Goal: Information Seeking & Learning: Learn about a topic

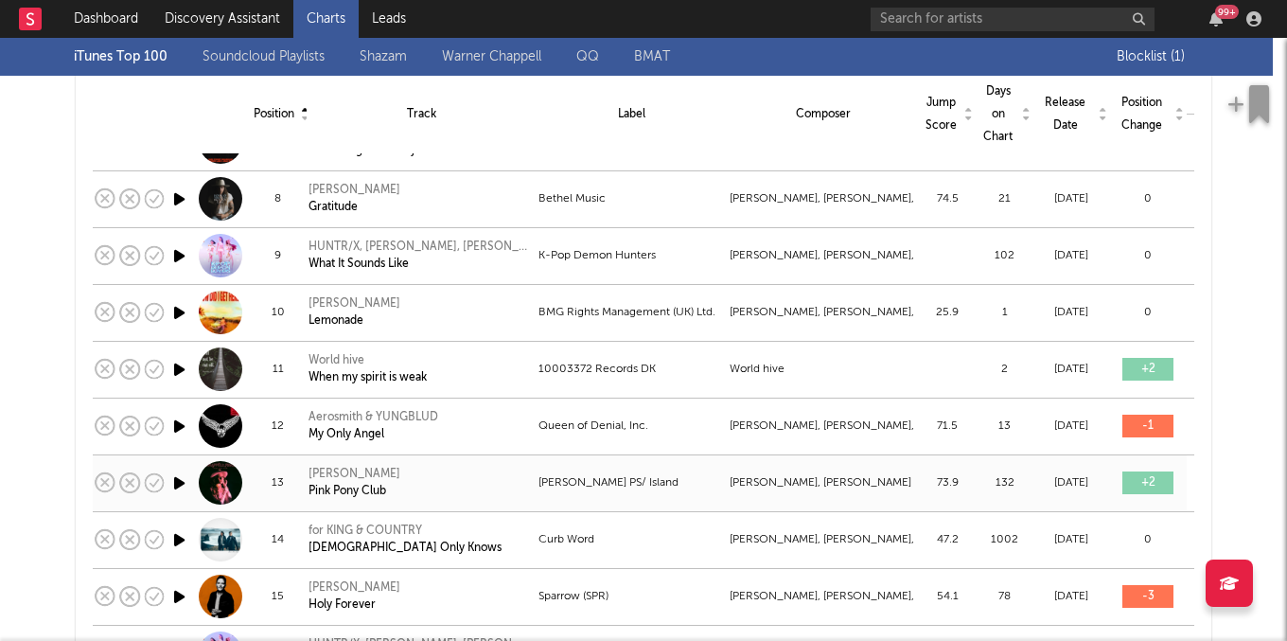
scroll to position [585, 0]
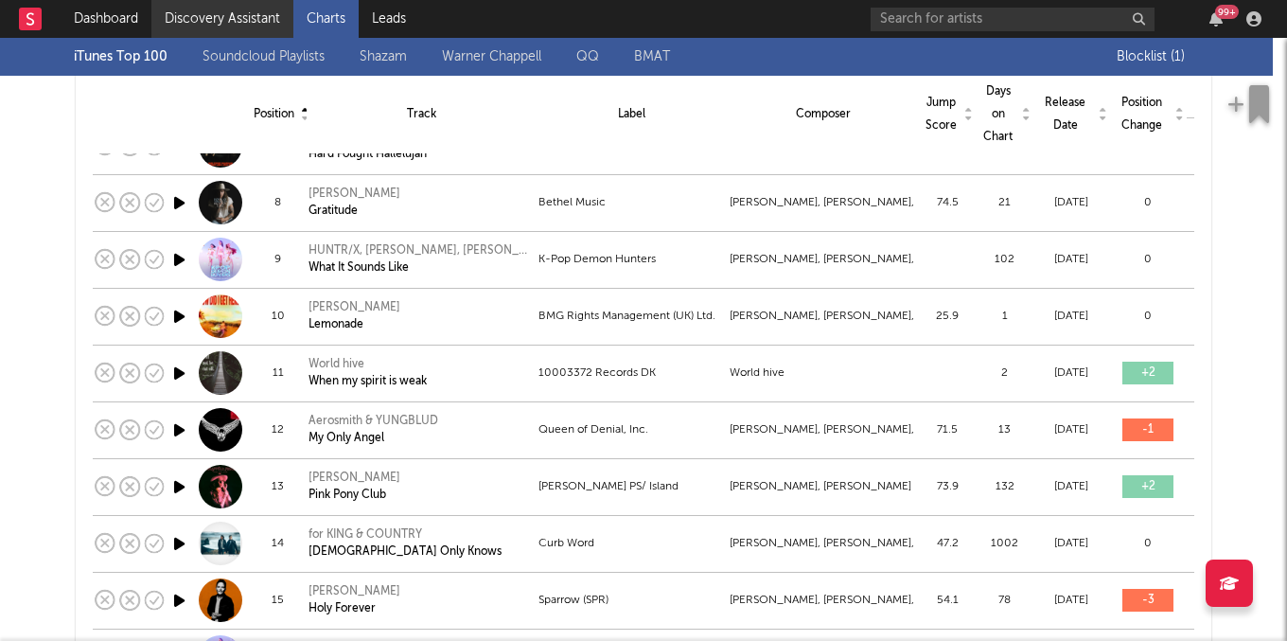
click at [262, 19] on link "Discovery Assistant" at bounding box center [222, 19] width 142 height 38
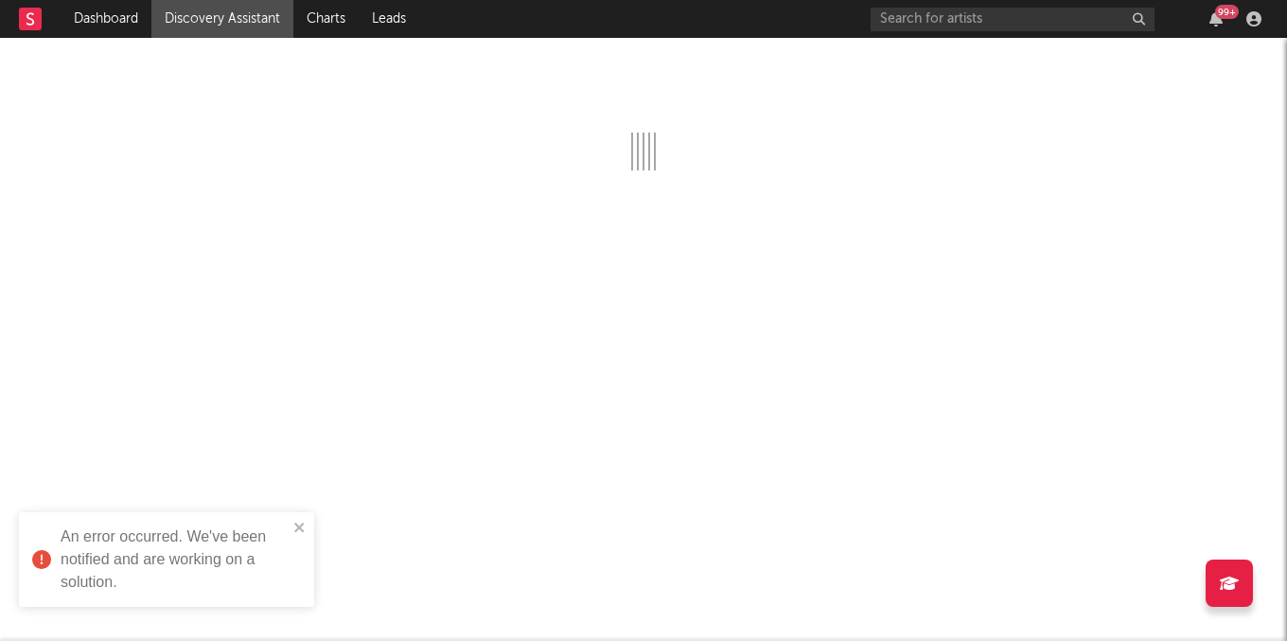
click at [26, 26] on rect at bounding box center [30, 19] width 23 height 23
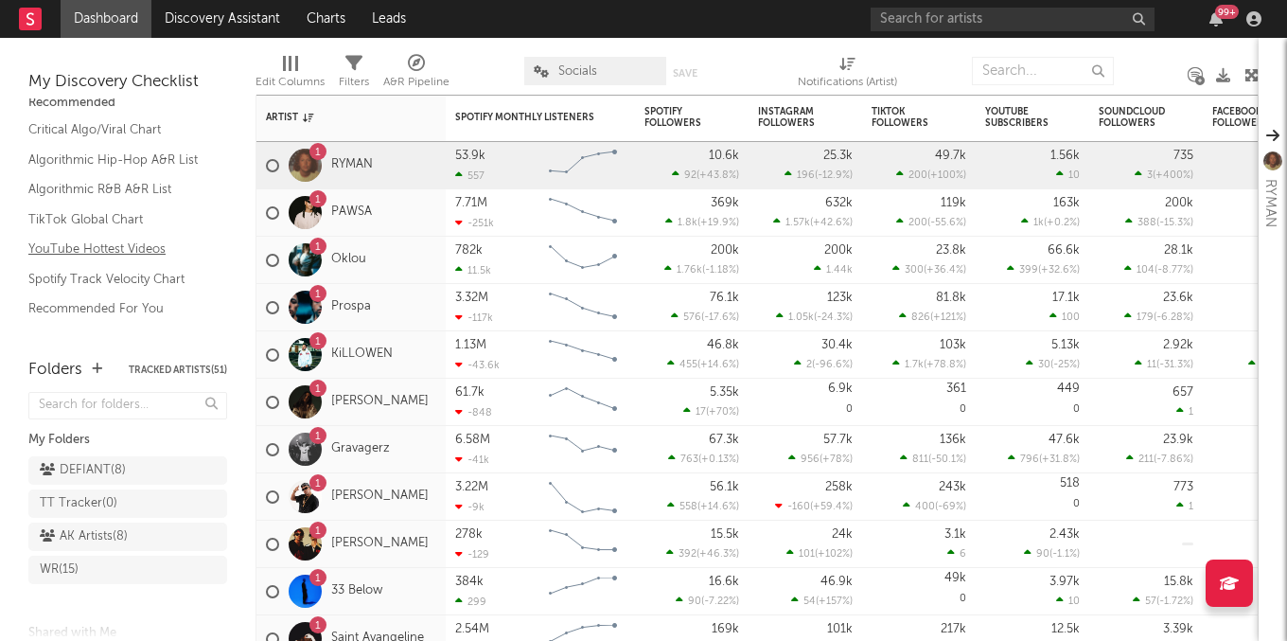
scroll to position [20, 0]
click at [344, 160] on link "RYMAN" at bounding box center [352, 165] width 42 height 16
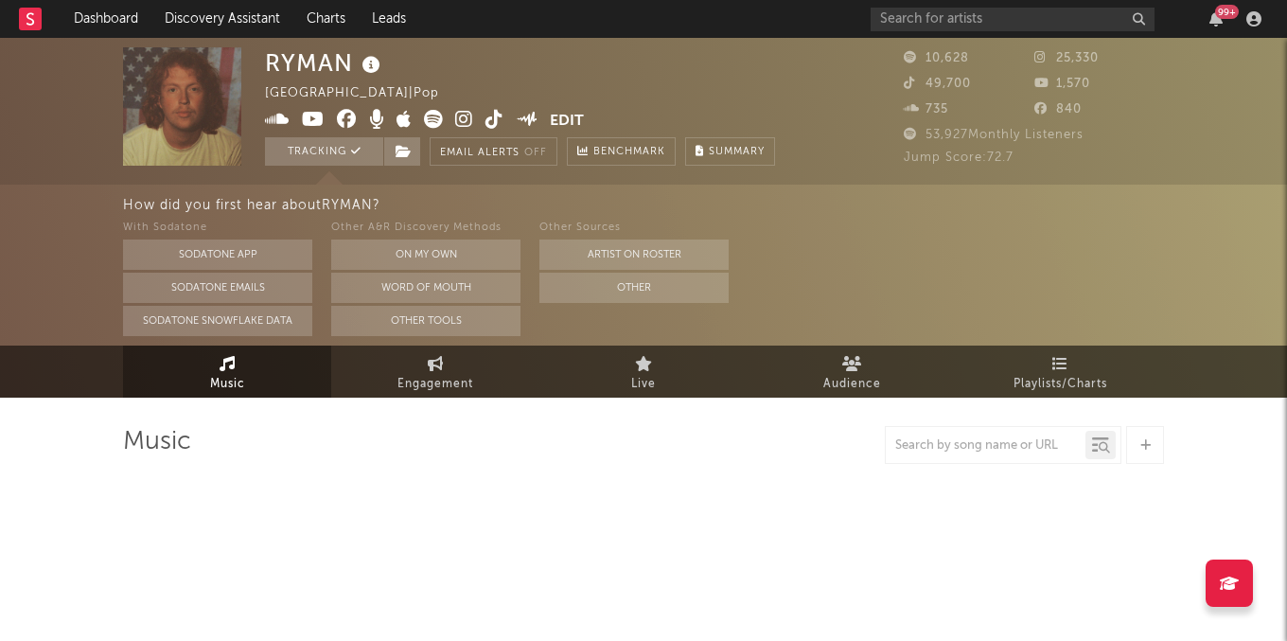
select select "6m"
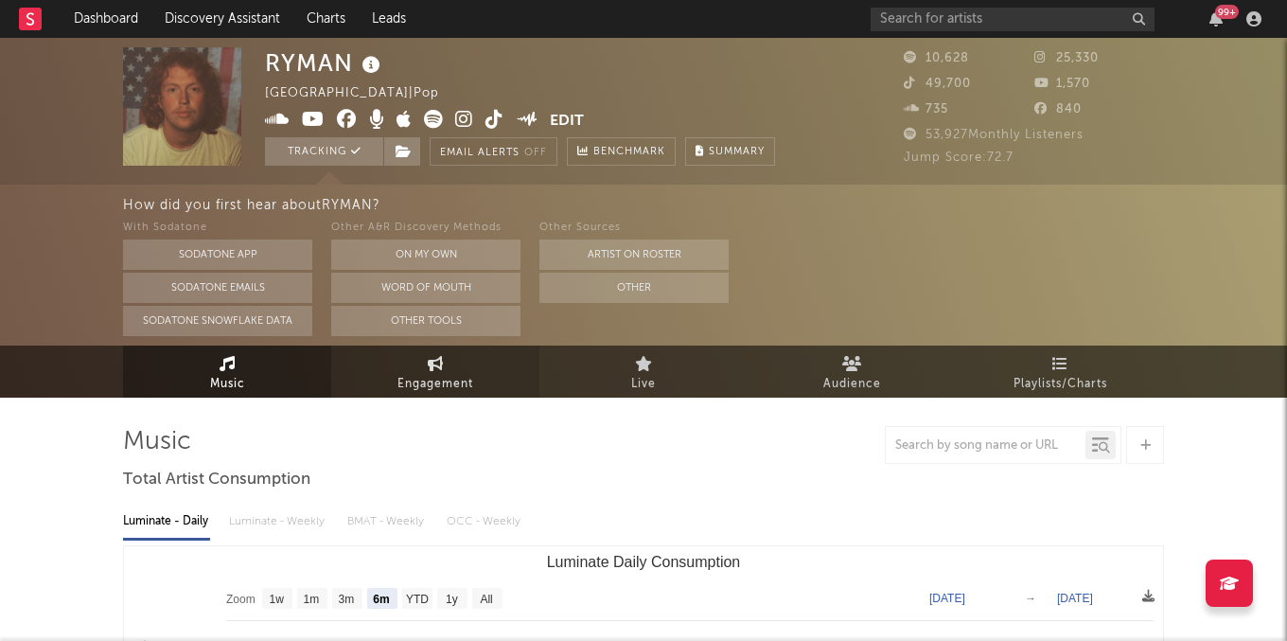
click at [461, 383] on span "Engagement" at bounding box center [435, 384] width 76 height 23
select select "1w"
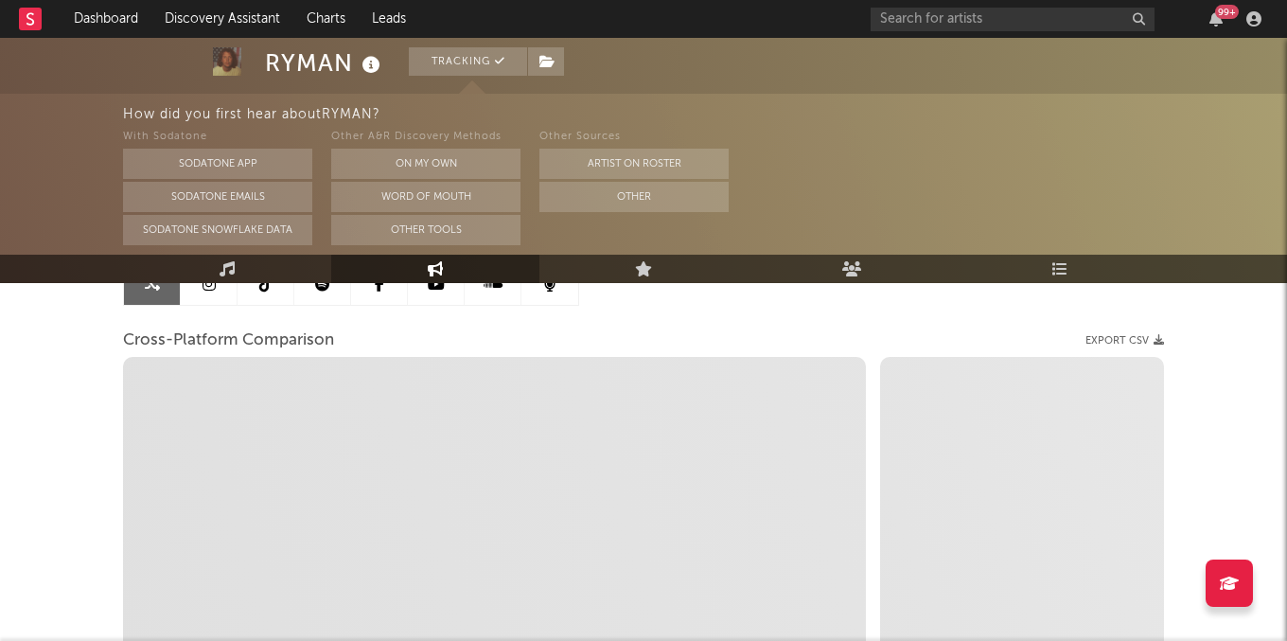
scroll to position [256, 0]
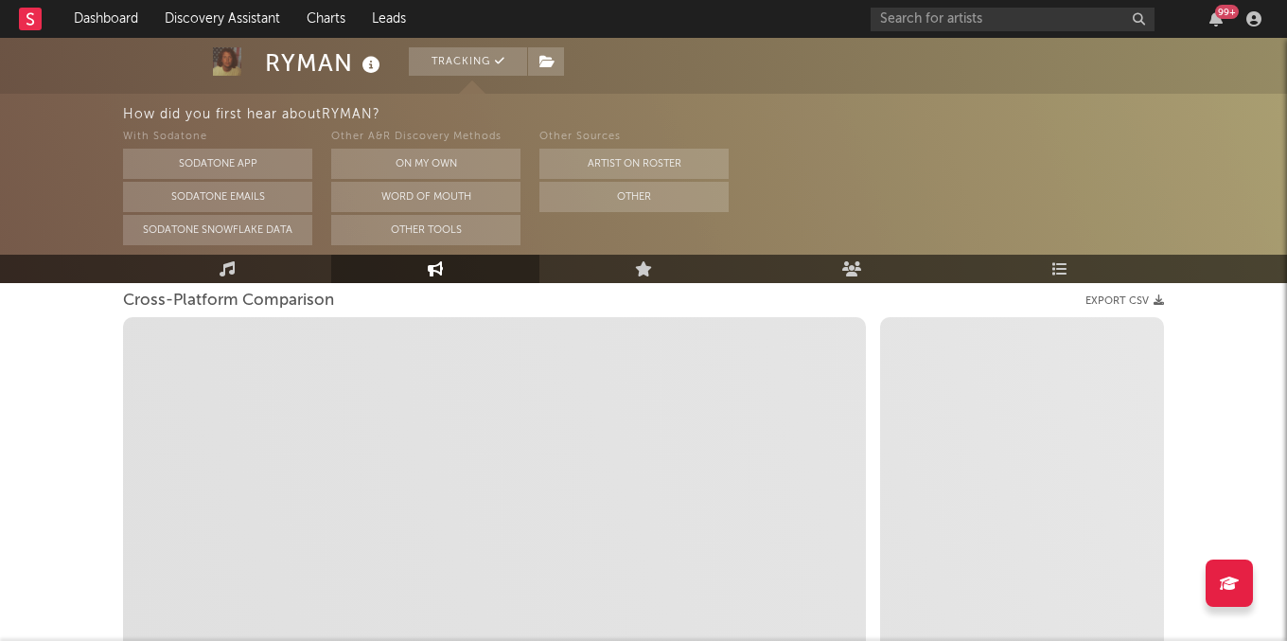
select select "1m"
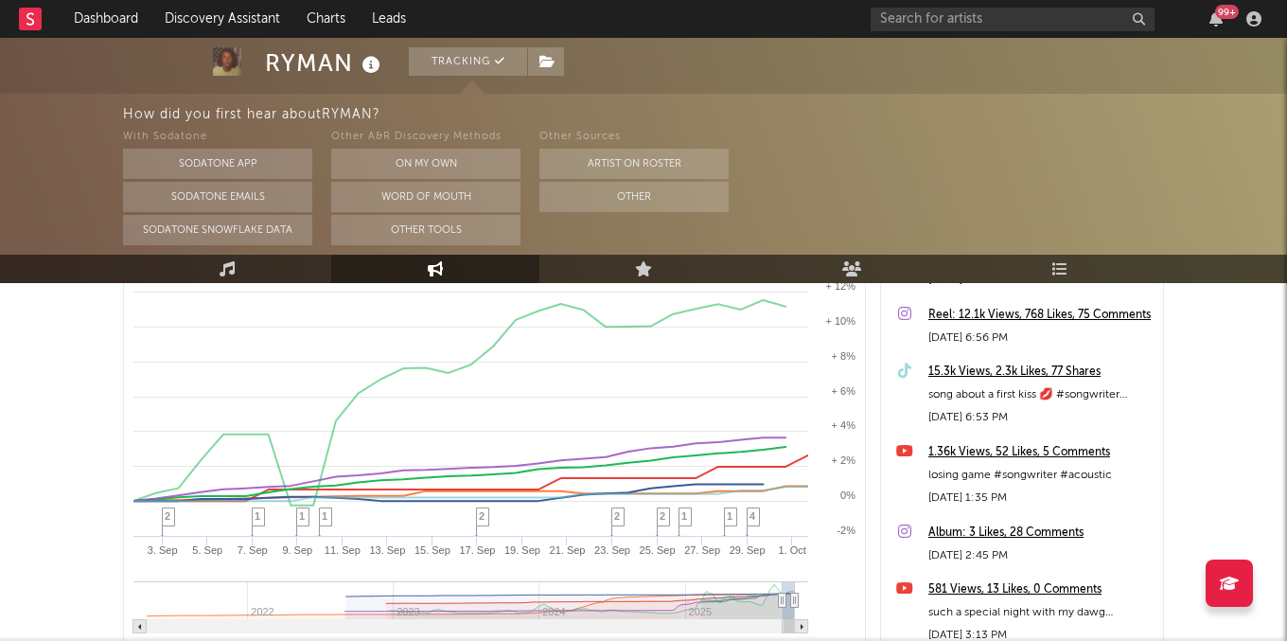
scroll to position [362, 0]
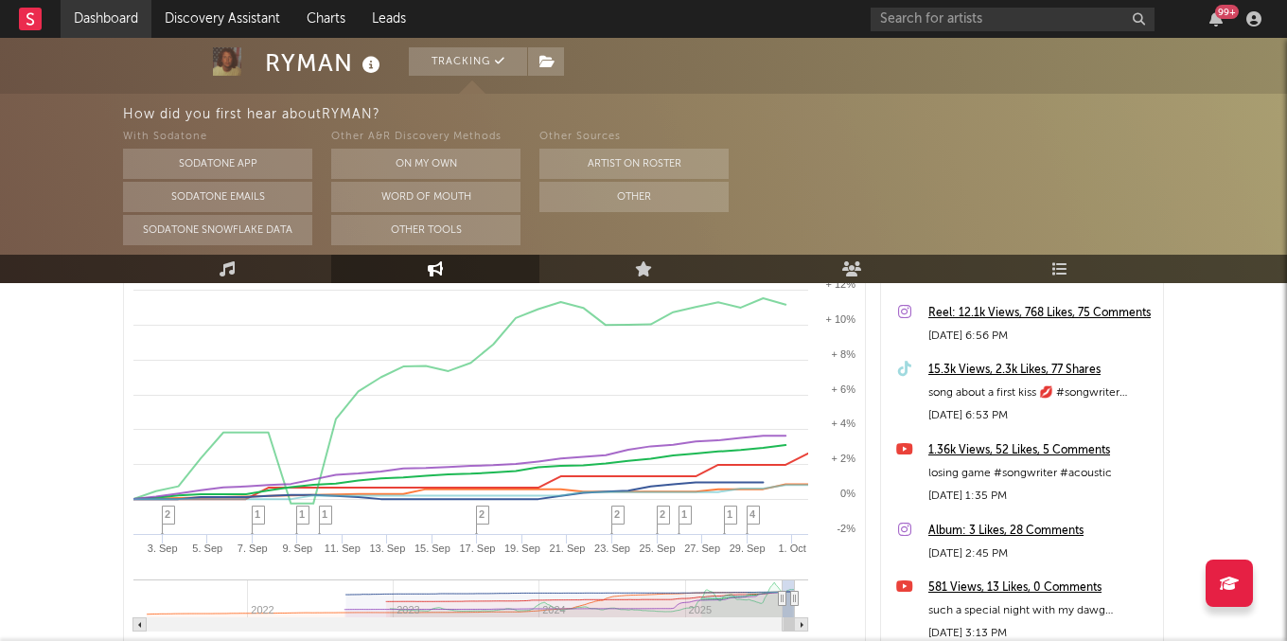
click at [123, 17] on link "Dashboard" at bounding box center [106, 19] width 91 height 38
